Goal: Information Seeking & Learning: Learn about a topic

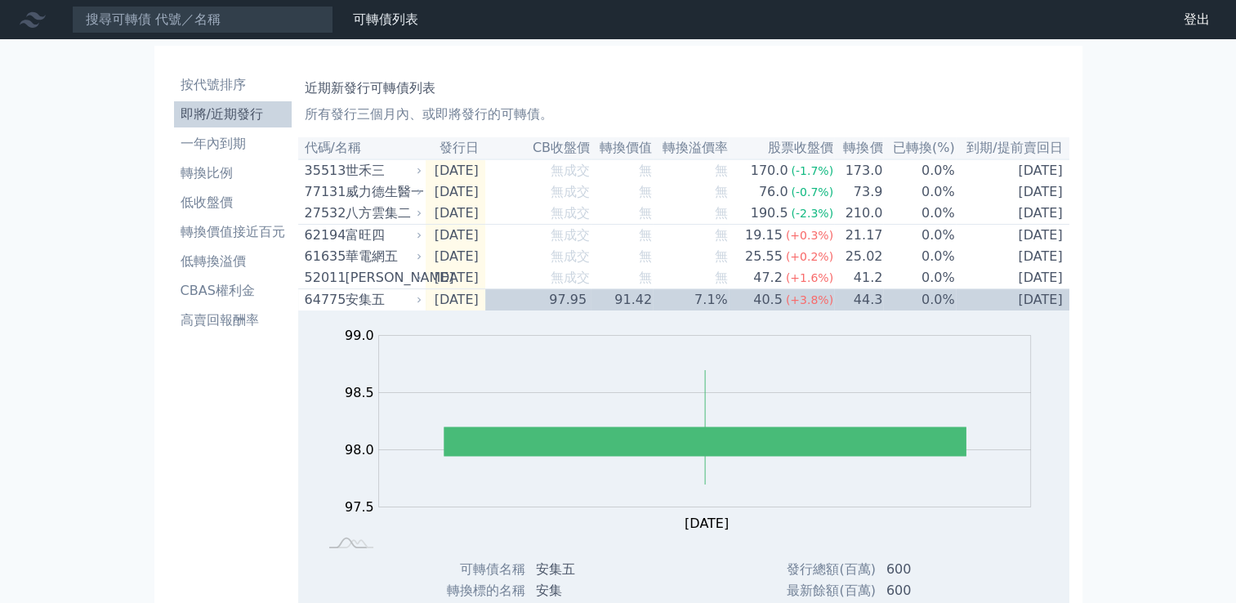
click at [247, 118] on li "即將/近期發行" at bounding box center [233, 115] width 118 height 20
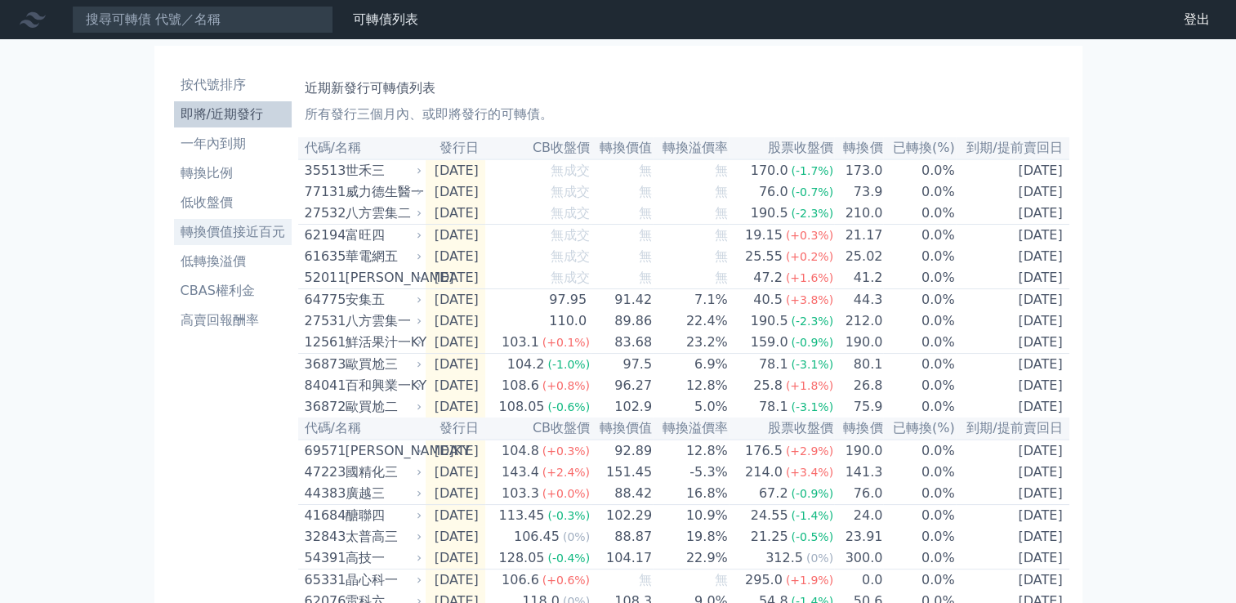
click at [232, 226] on li "轉換價值接近百元" at bounding box center [233, 232] width 118 height 20
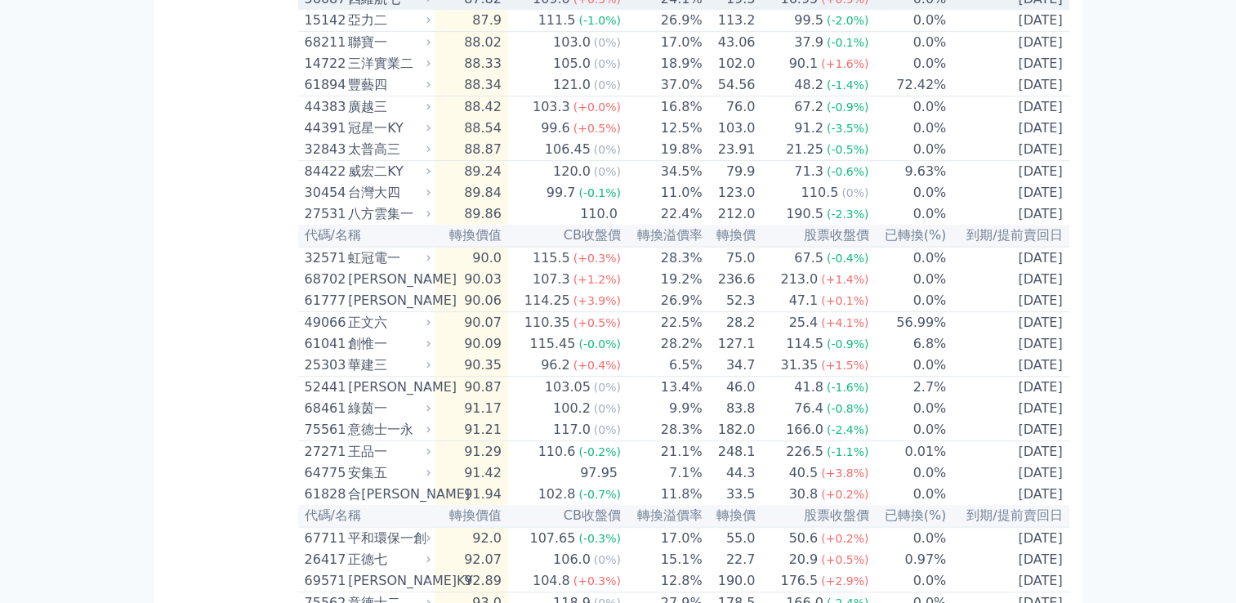
scroll to position [1036, 0]
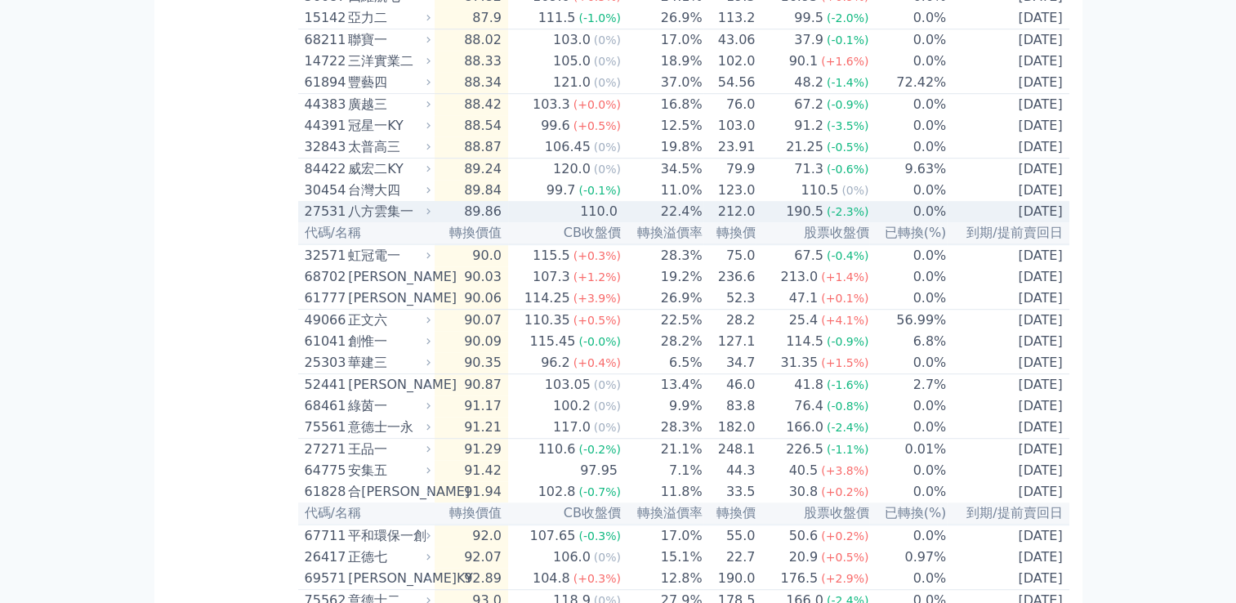
click at [507, 222] on td "89.86" at bounding box center [472, 211] width 74 height 21
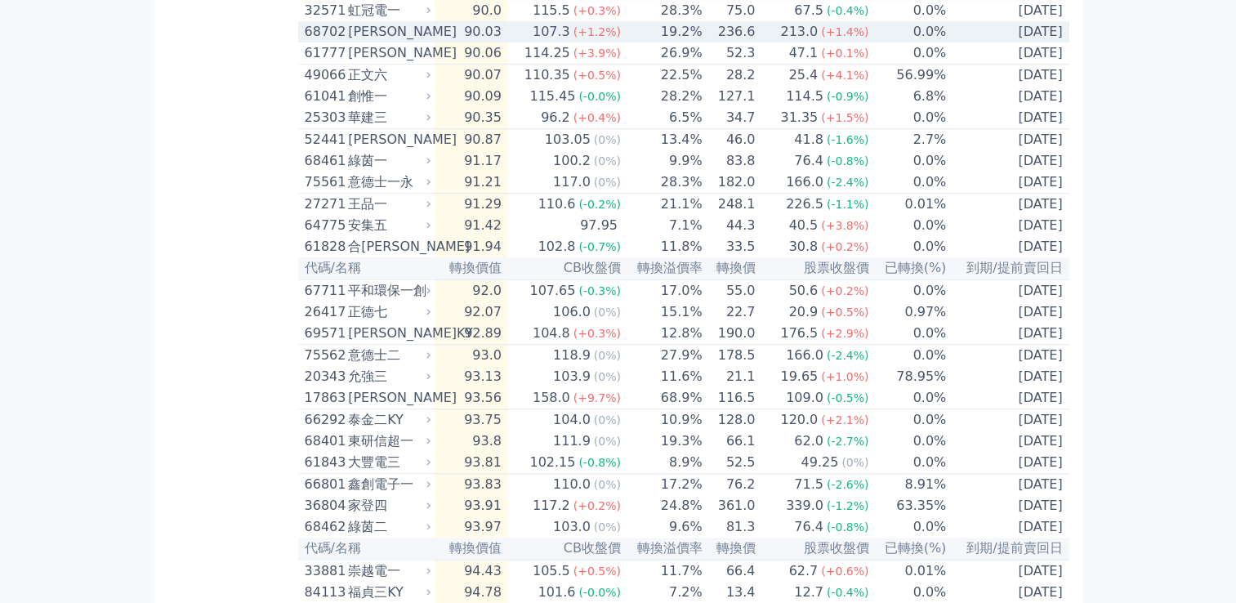
scroll to position [1814, 0]
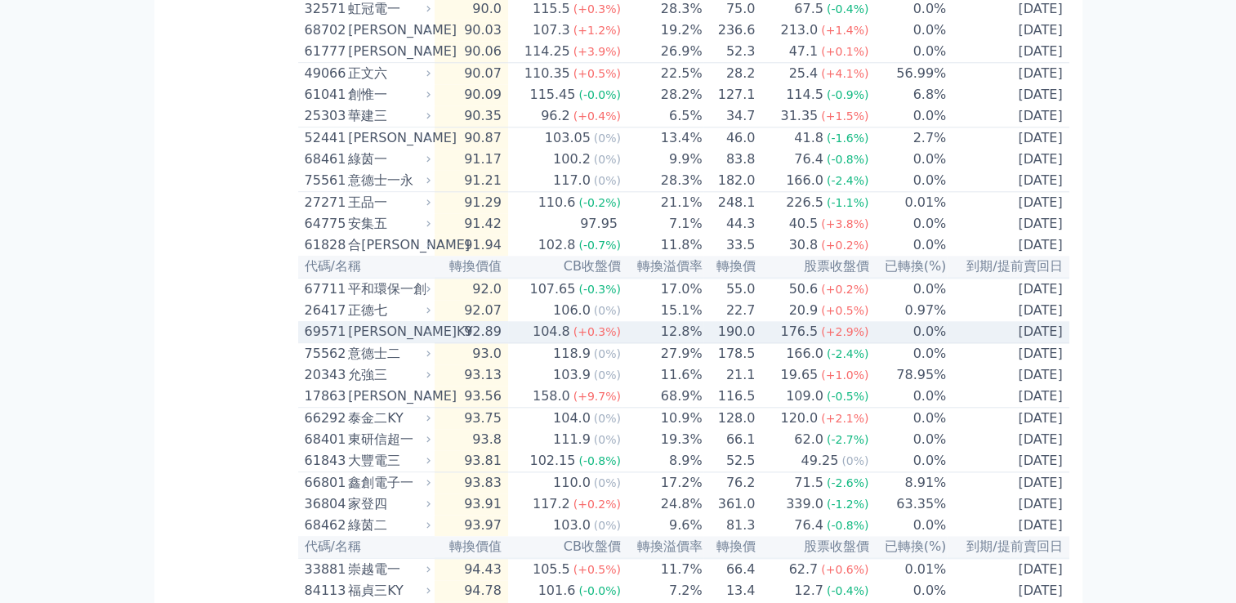
click at [369, 341] on div "[PERSON_NAME]KY" at bounding box center [387, 332] width 79 height 20
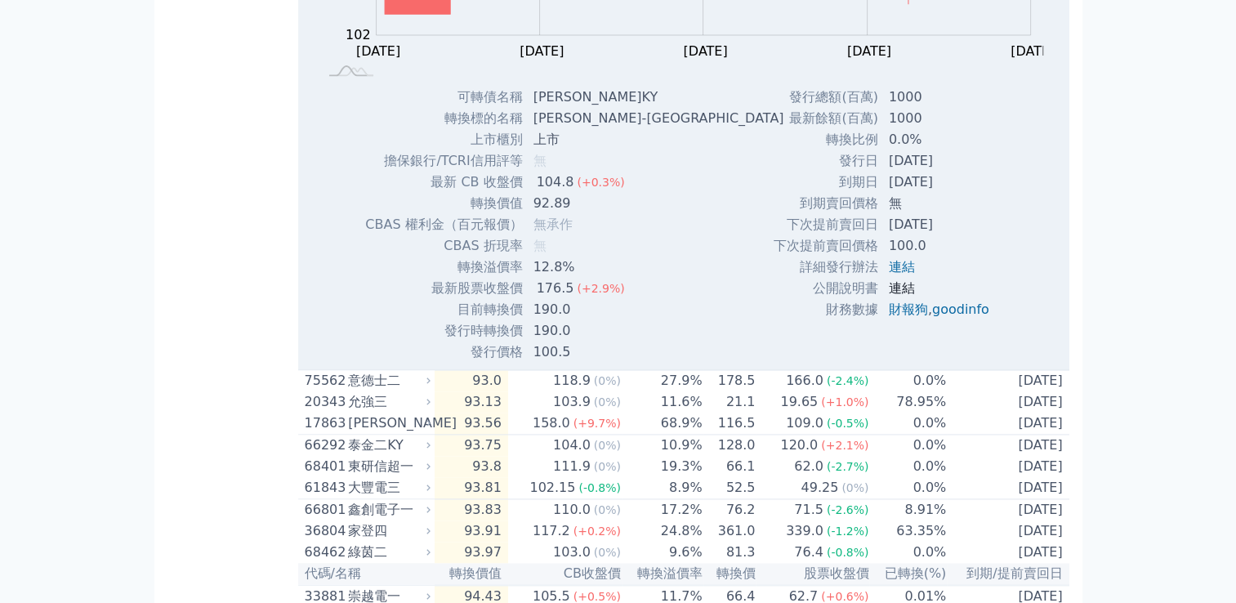
scroll to position [2319, 0]
click at [949, 316] on link "goodinfo" at bounding box center [960, 309] width 57 height 16
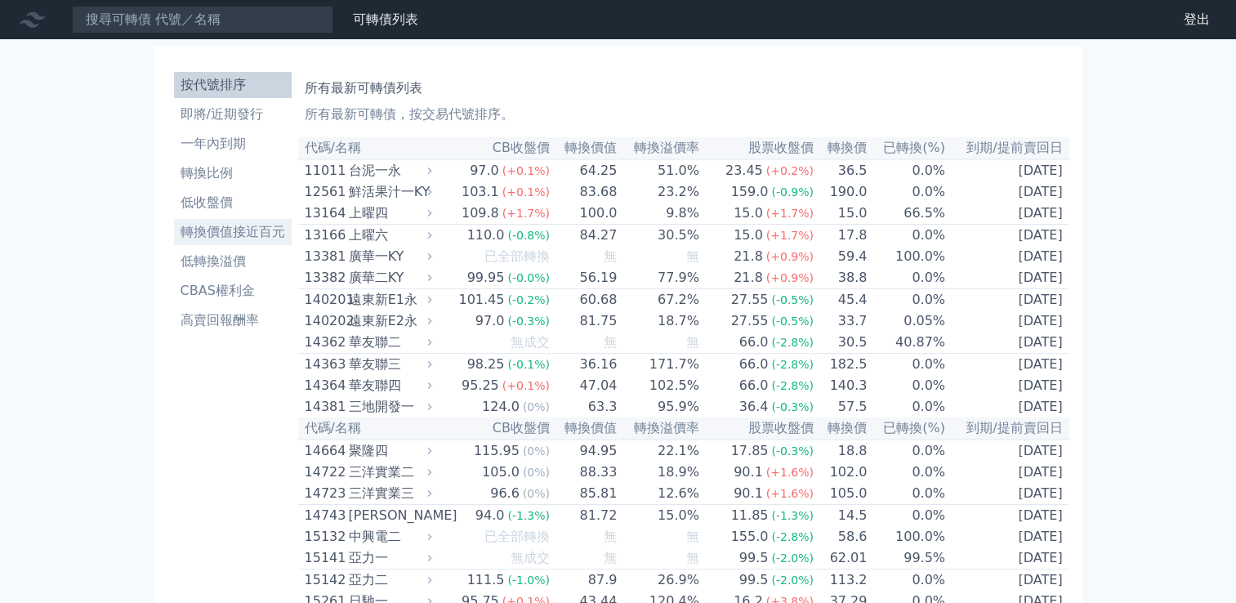
click at [234, 235] on li "轉換價值接近百元" at bounding box center [233, 232] width 118 height 20
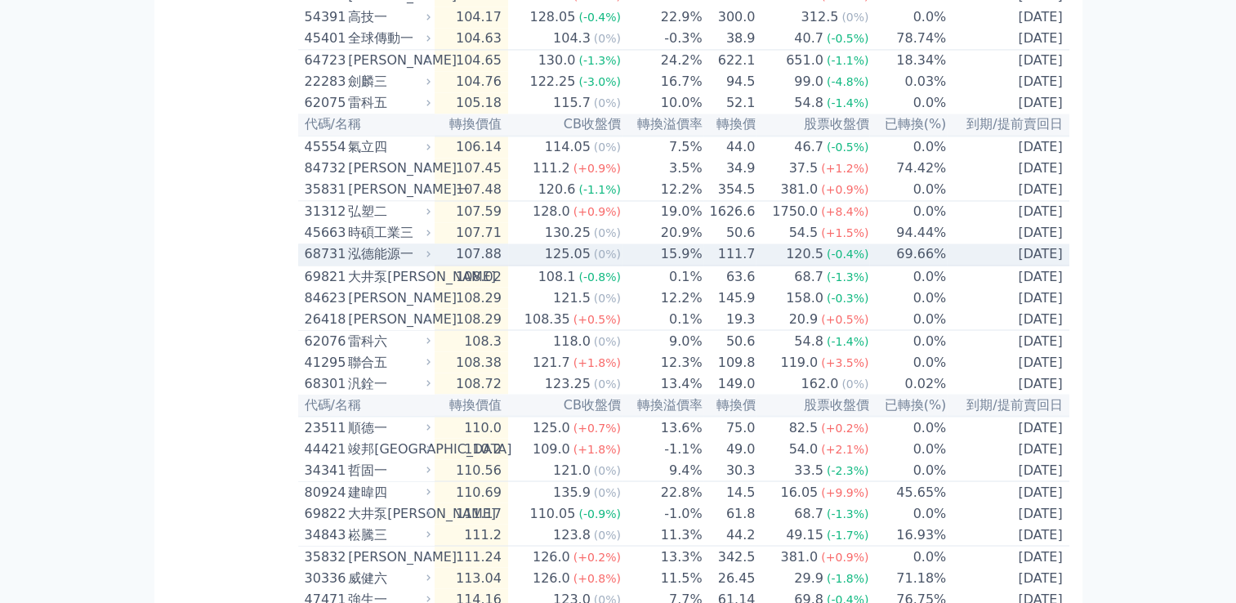
scroll to position [2780, 0]
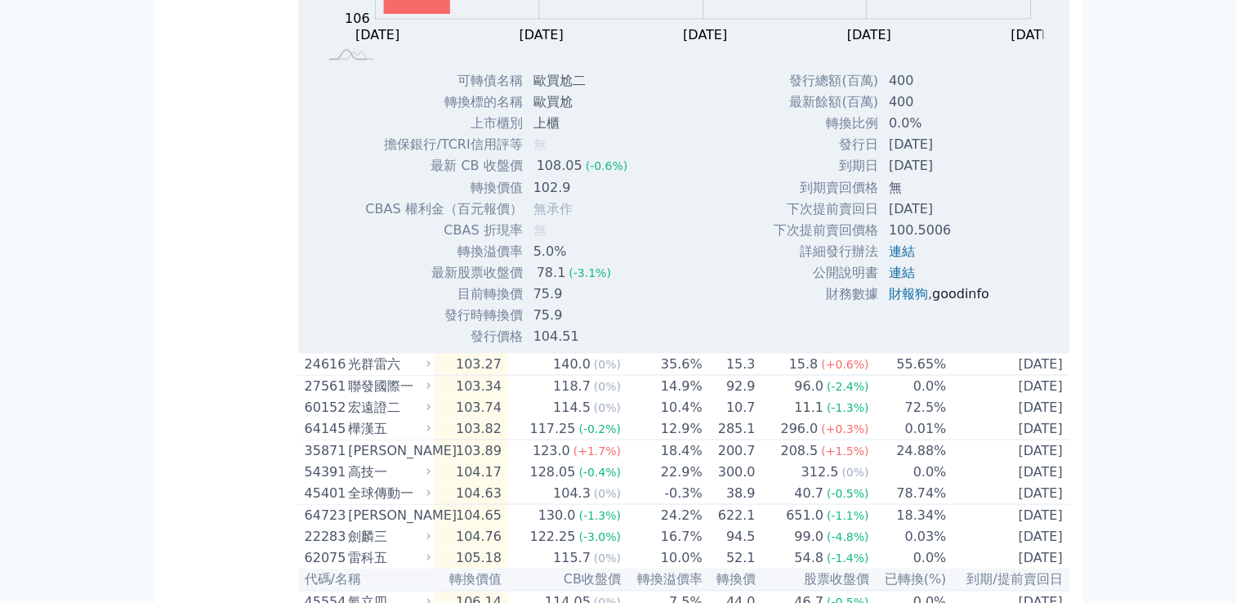
scroll to position [2904, 0]
click at [938, 299] on link "goodinfo" at bounding box center [960, 291] width 57 height 16
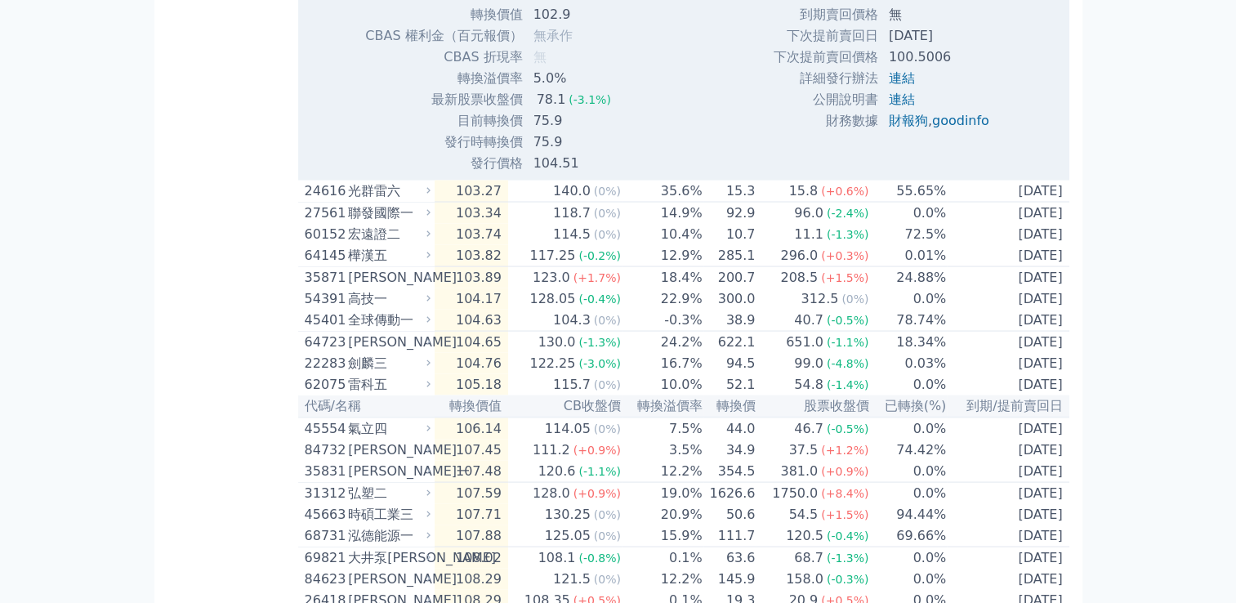
scroll to position [3078, 0]
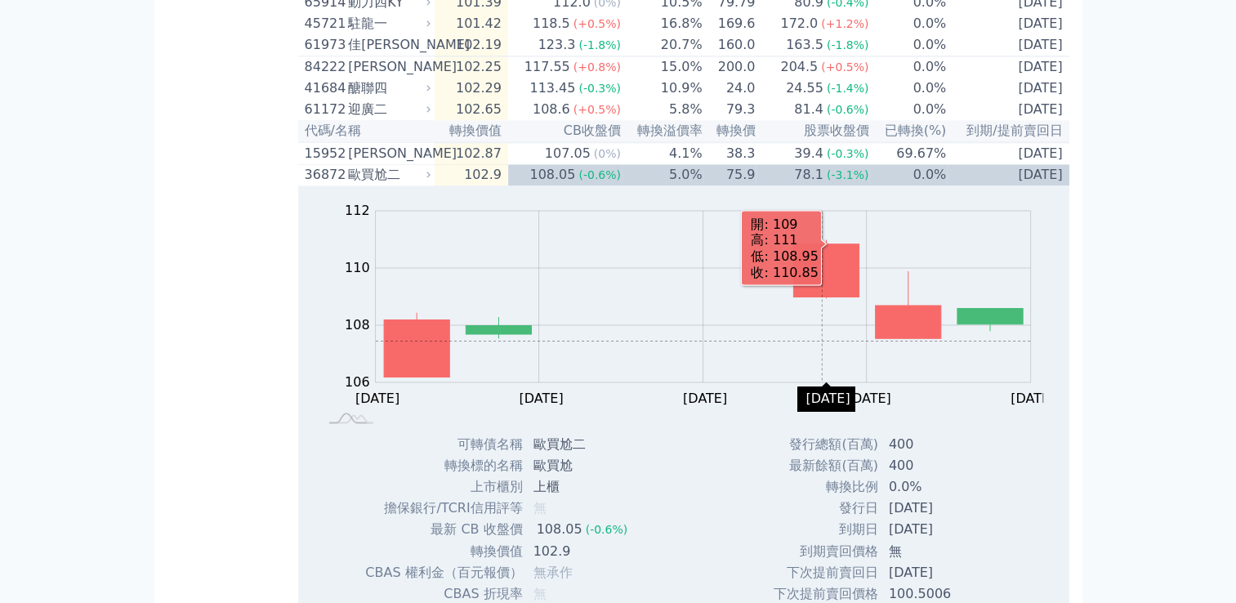
scroll to position [2539, 0]
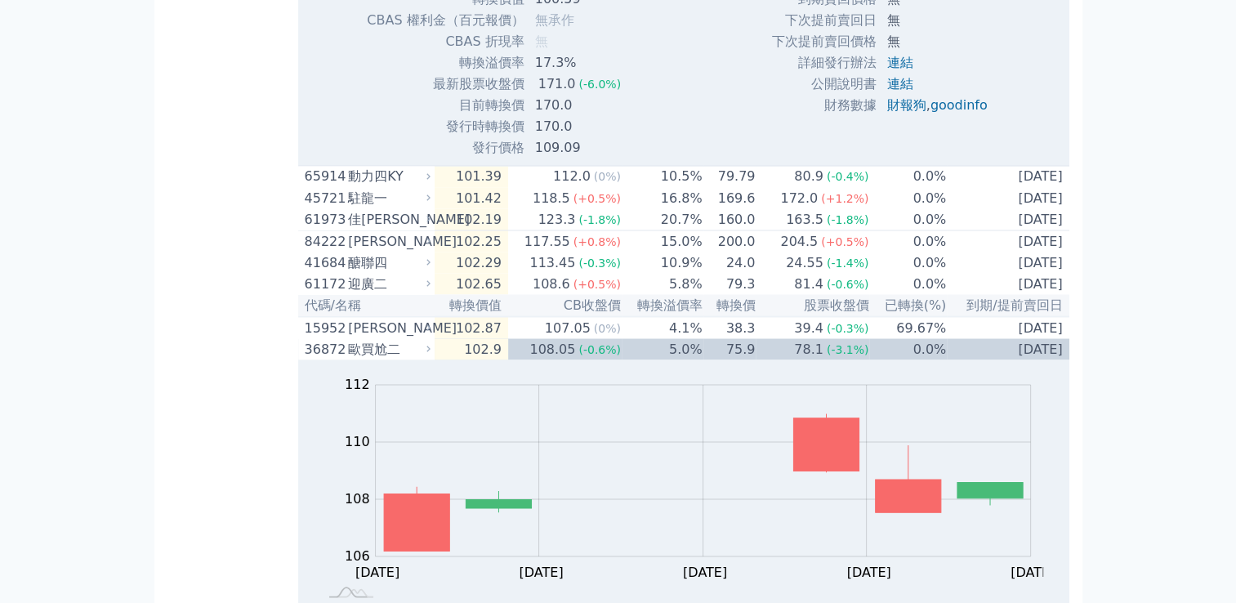
scroll to position [2898, 0]
click at [962, 111] on link "goodinfo" at bounding box center [959, 104] width 57 height 16
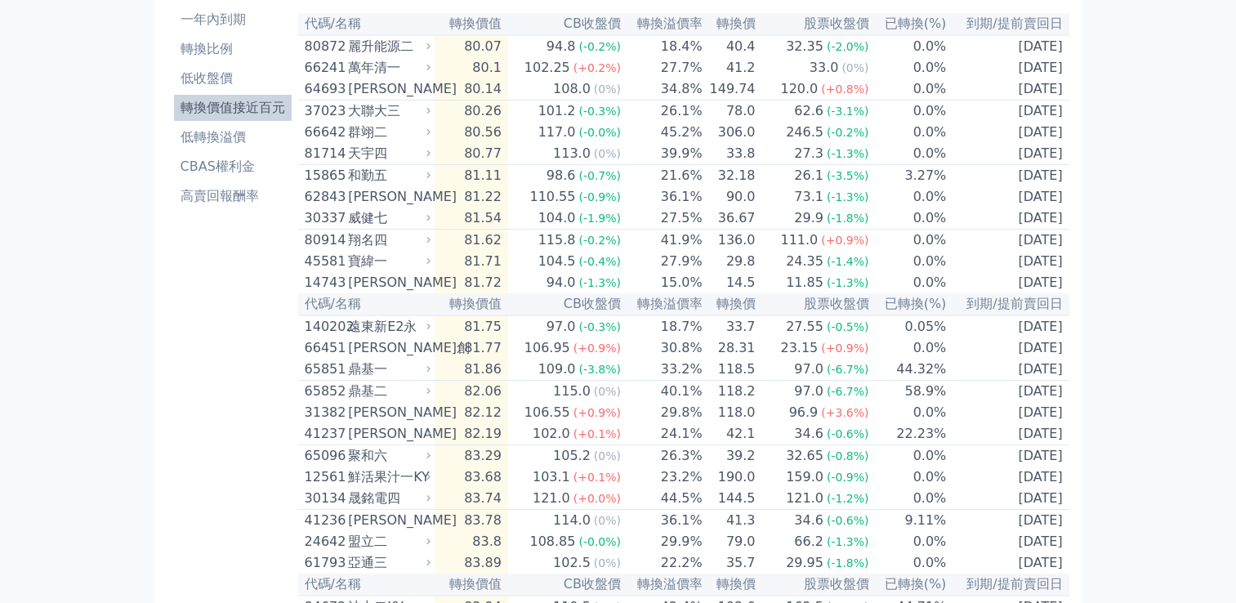
scroll to position [0, 0]
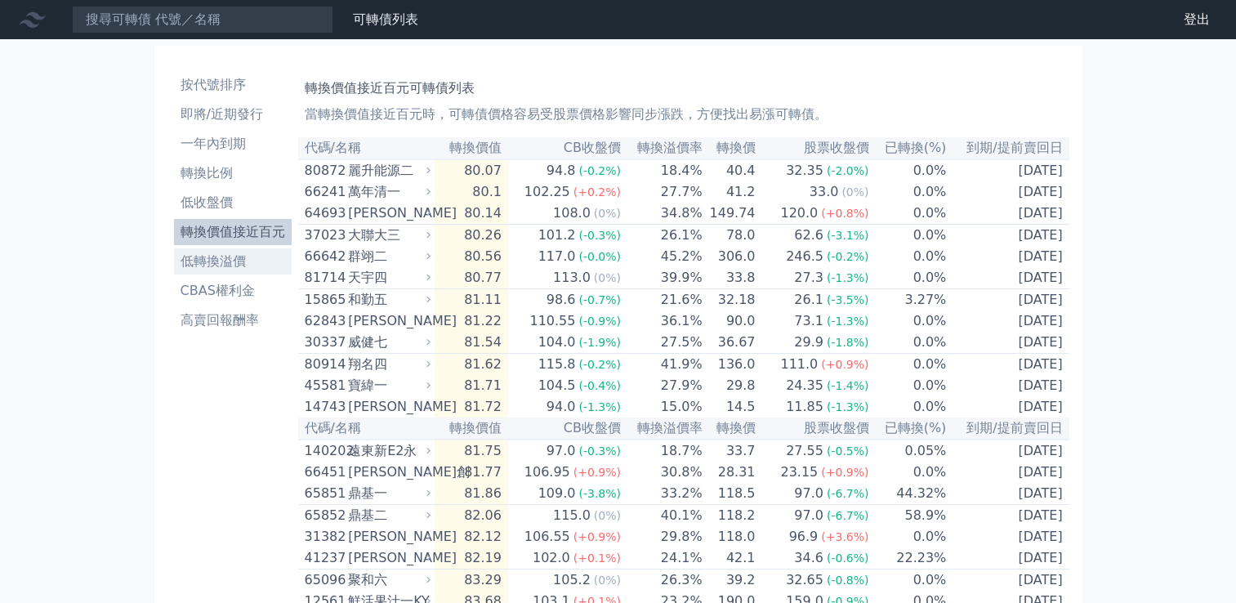
click at [234, 265] on li "低轉換溢價" at bounding box center [233, 262] width 118 height 20
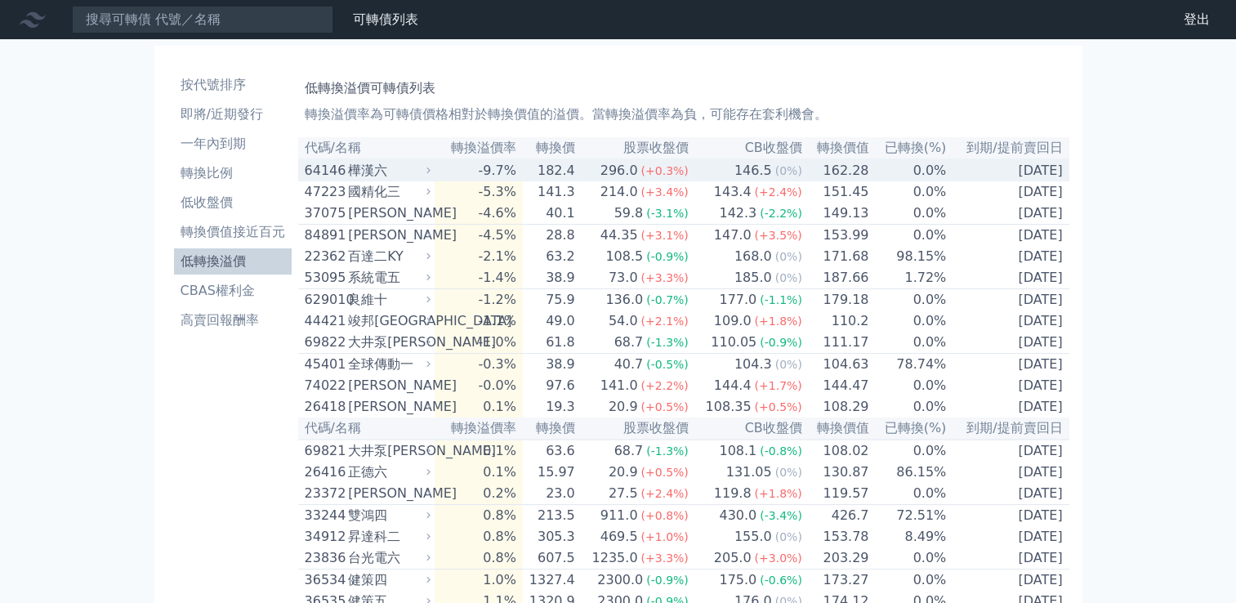
click at [559, 172] on td "182.4" at bounding box center [549, 170] width 53 height 22
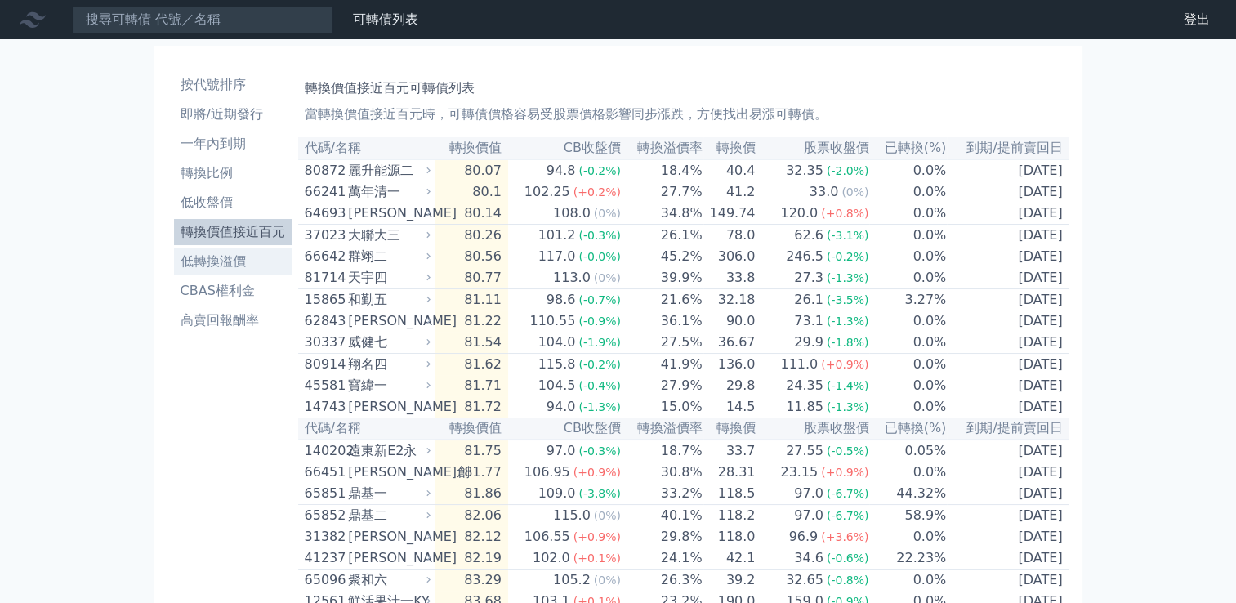
click at [240, 266] on li "低轉換溢價" at bounding box center [233, 262] width 118 height 20
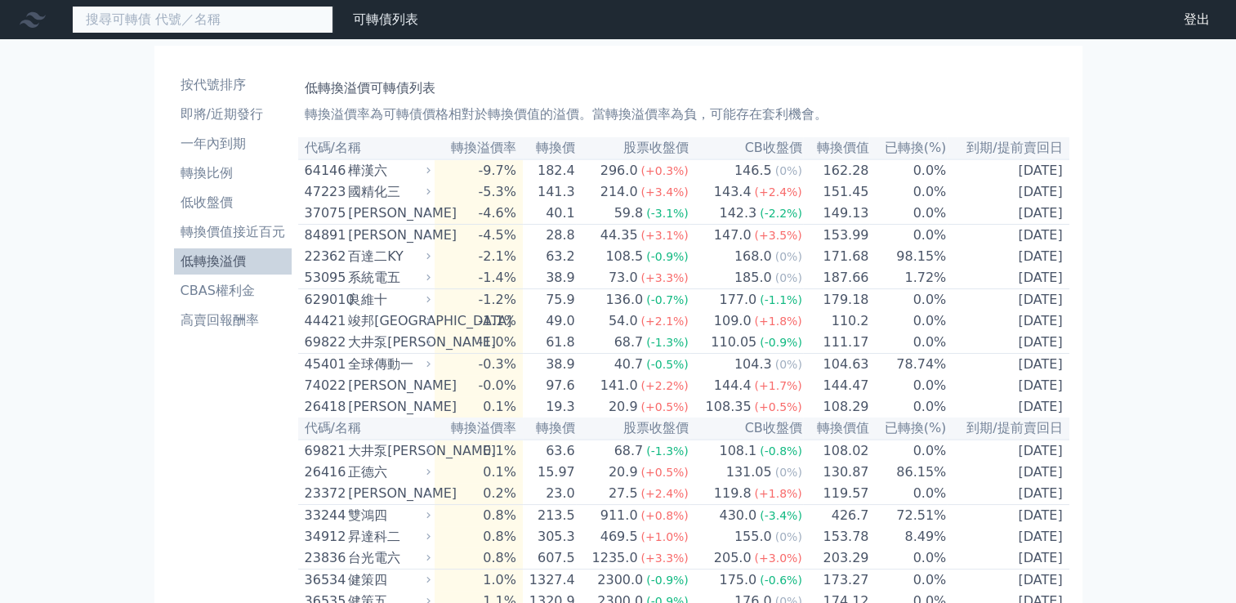
click at [183, 15] on input at bounding box center [202, 20] width 261 height 28
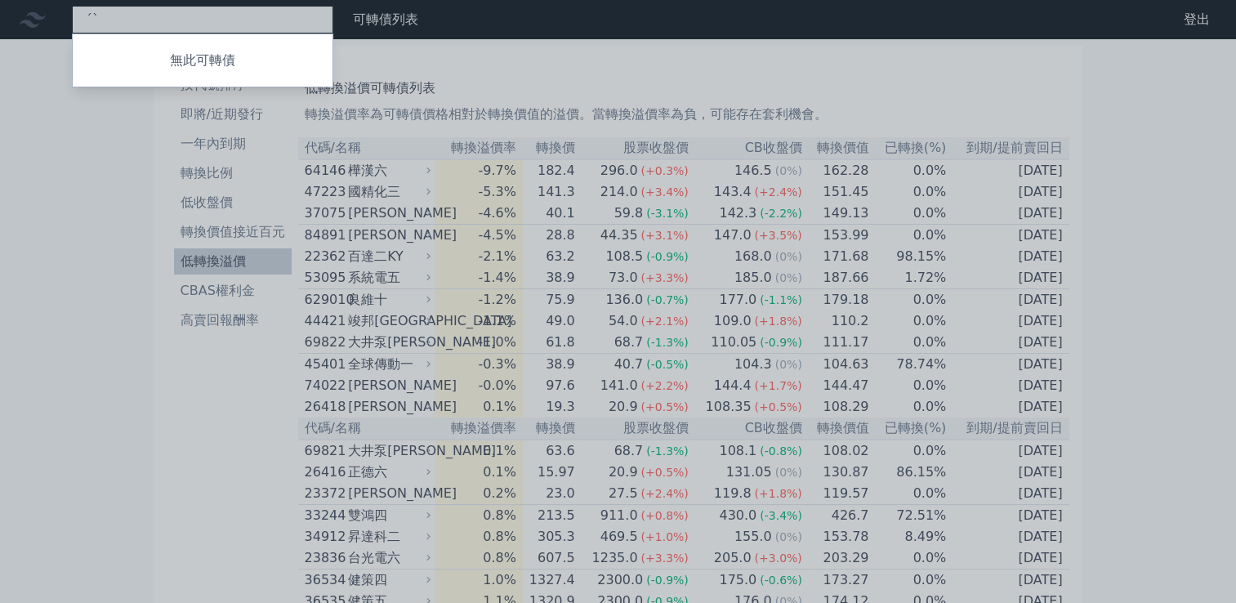
type input "ˊ"
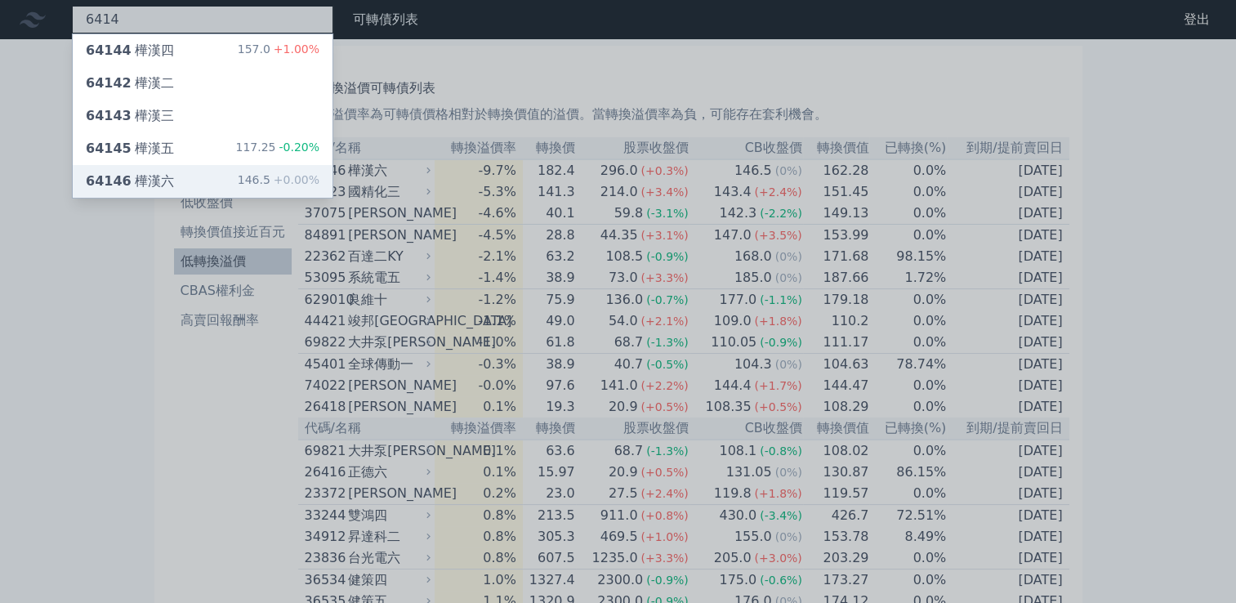
type input "6414"
click at [157, 178] on div "64146 樺漢六" at bounding box center [130, 182] width 88 height 20
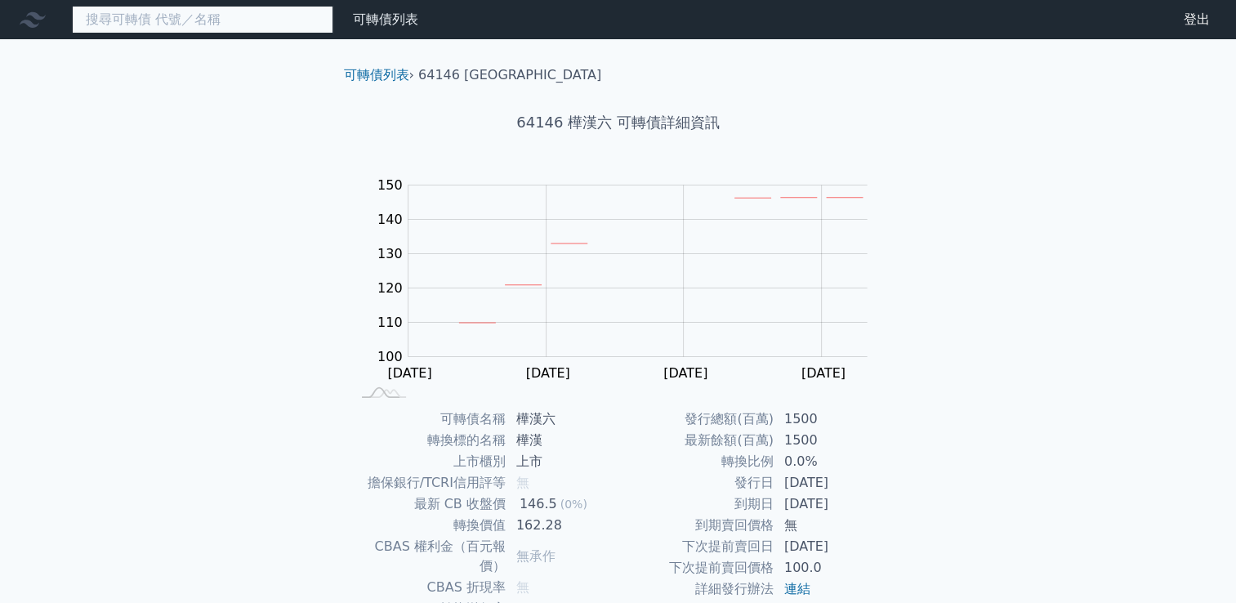
click at [152, 17] on input at bounding box center [202, 20] width 261 height 28
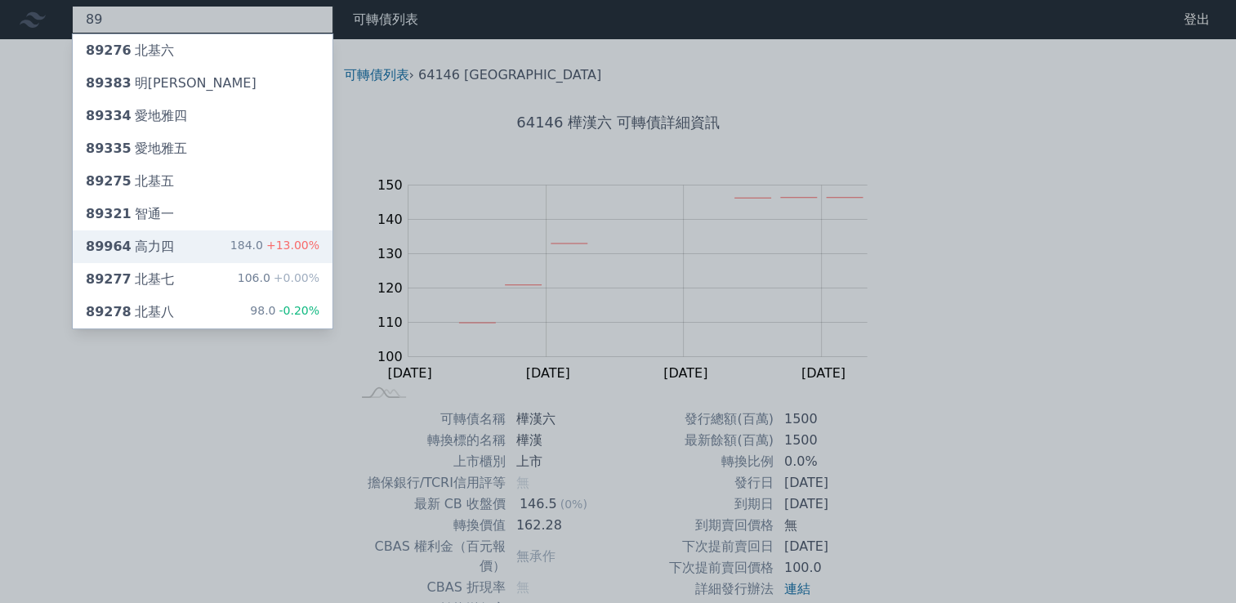
type input "89"
click at [154, 253] on div "89964 高力四" at bounding box center [130, 247] width 88 height 20
